Goal: Navigation & Orientation: Understand site structure

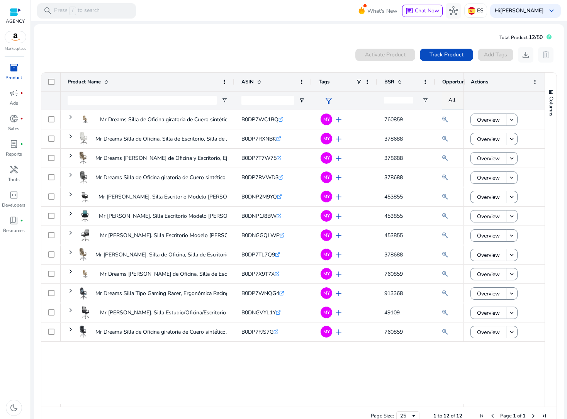
click at [518, 376] on div "NA" at bounding box center [292, 257] width 503 height 294
click at [20, 95] on div "campaign fiber_manual_record" at bounding box center [14, 93] width 22 height 12
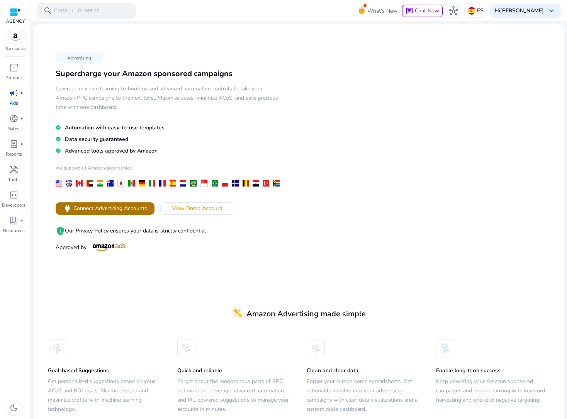
click at [94, 205] on span "Connect Advertising Accounts" at bounding box center [110, 208] width 74 height 8
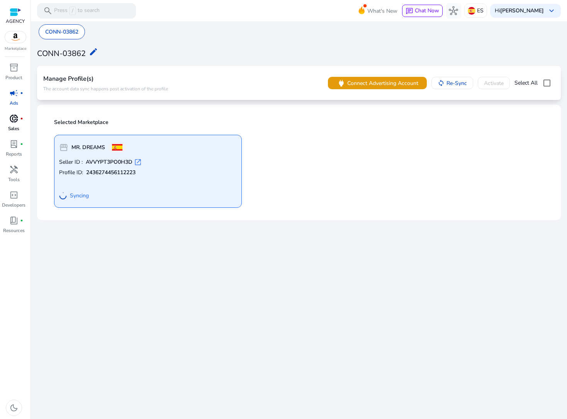
click at [19, 122] on div "donut_small fiber_manual_record" at bounding box center [14, 118] width 22 height 12
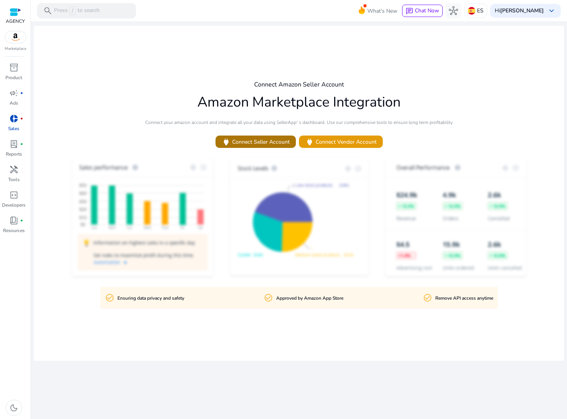
click at [277, 144] on span "power Connect Seller Account" at bounding box center [256, 141] width 68 height 9
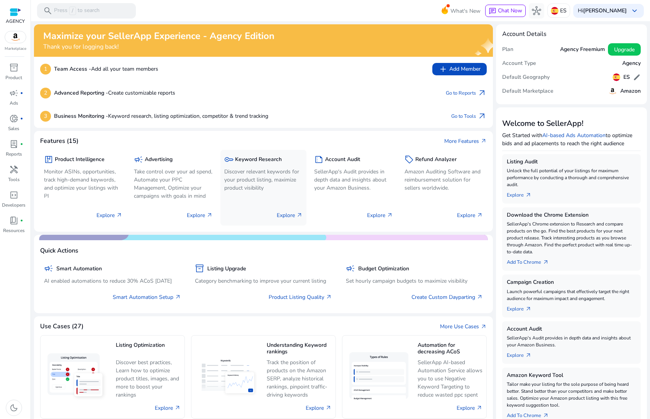
click at [288, 215] on p "Explore arrow_outward" at bounding box center [290, 215] width 26 height 8
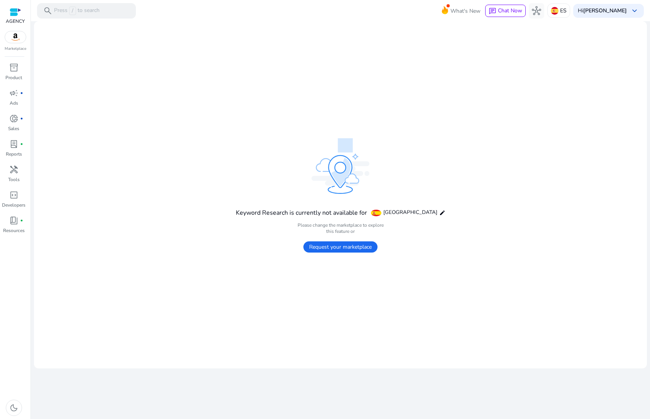
click at [322, 246] on span "Request your marketplace" at bounding box center [340, 246] width 74 height 11
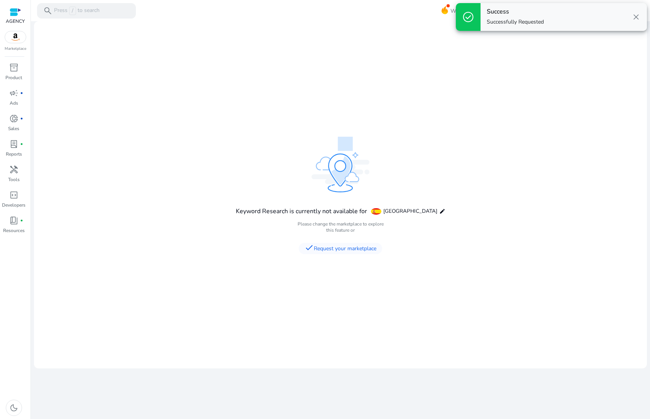
click at [407, 213] on span "[GEOGRAPHIC_DATA]" at bounding box center [410, 211] width 54 height 8
click at [439, 210] on mat-icon "edit" at bounding box center [442, 211] width 6 height 6
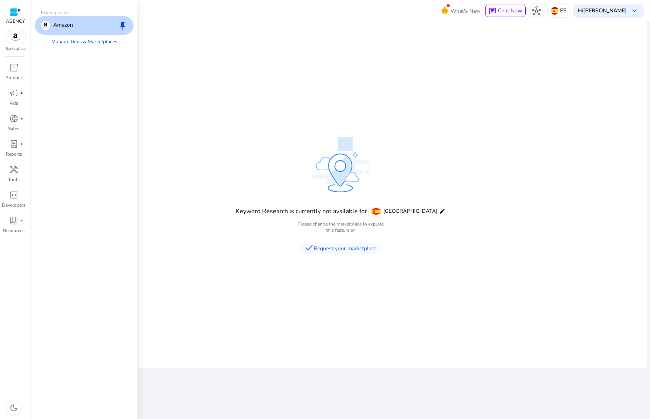
click at [222, 93] on mat-card "Keyword Research is currently not available for Spain edit Please change the ma…" at bounding box center [340, 194] width 613 height 347
click at [16, 98] on span "campaign" at bounding box center [13, 92] width 9 height 9
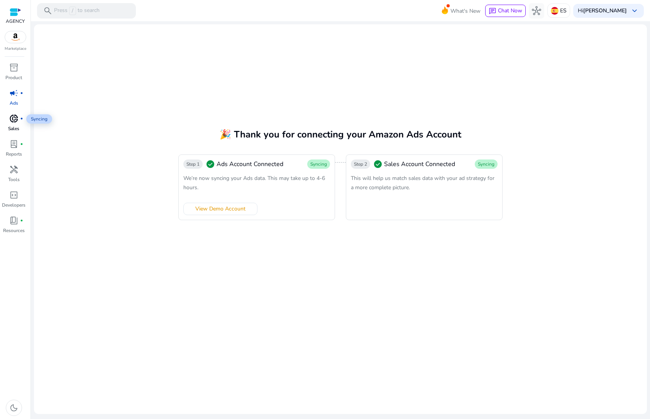
click at [14, 117] on span "donut_small" at bounding box center [13, 118] width 9 height 9
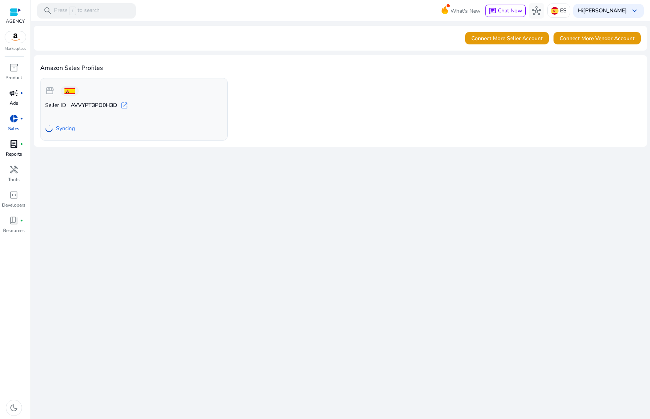
click at [17, 151] on p "Reports" at bounding box center [14, 154] width 16 height 7
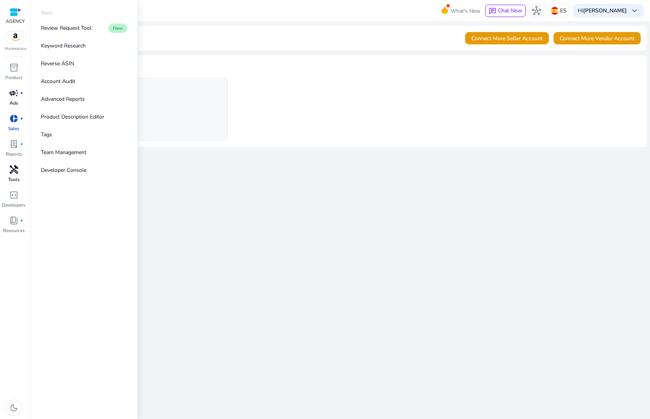
click at [11, 174] on span "handyman" at bounding box center [13, 169] width 9 height 9
click at [75, 47] on p "Keyword Research" at bounding box center [63, 46] width 45 height 8
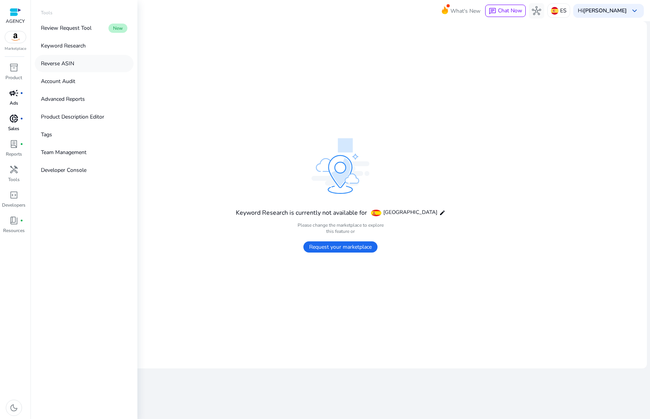
click at [77, 64] on link "Reverse ASIN" at bounding box center [84, 63] width 99 height 17
click at [64, 83] on p "Account Audit" at bounding box center [58, 81] width 34 height 8
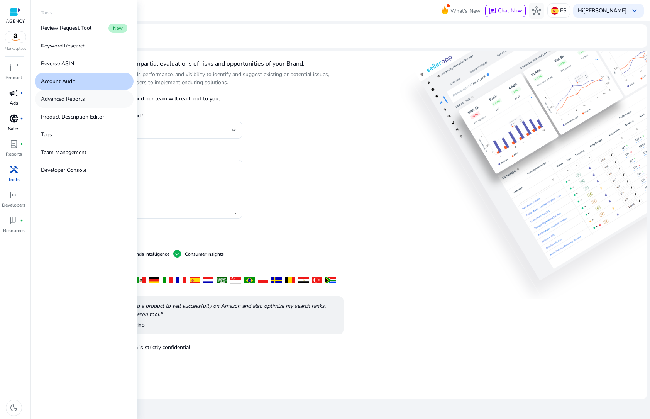
click at [68, 98] on p "Advanced Reports" at bounding box center [63, 99] width 44 height 8
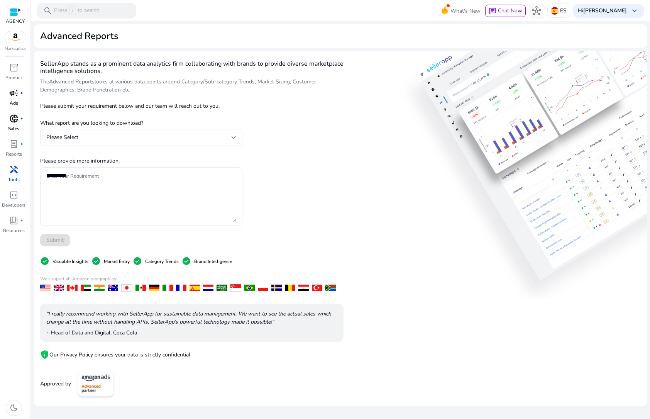
click at [297, 130] on div "SellerApp stands as a prominent data analytics firm collaborating with brands t…" at bounding box center [191, 228] width 303 height 343
click at [13, 14] on div at bounding box center [16, 12] width 12 height 9
